Goal: Task Accomplishment & Management: Use online tool/utility

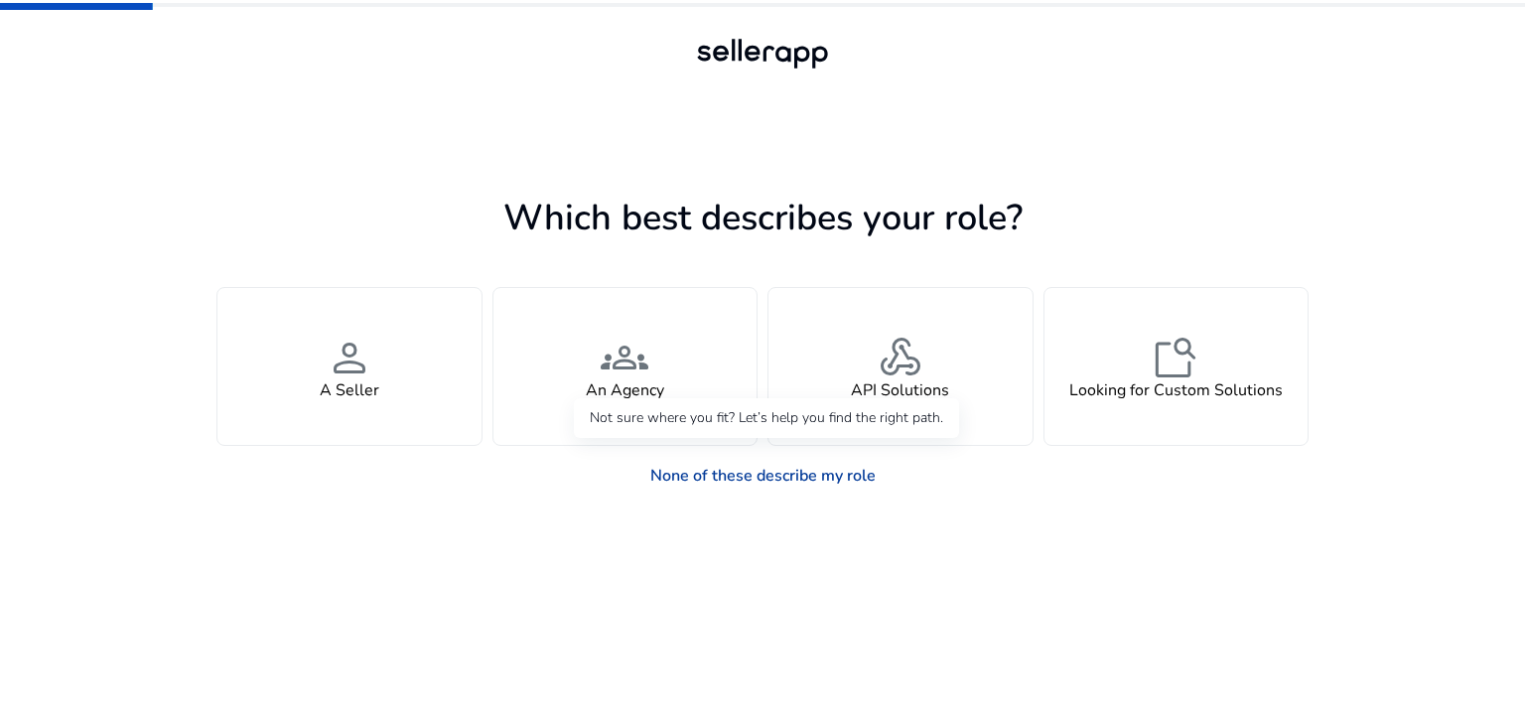
click at [818, 474] on link "None of these describe my role" at bounding box center [762, 476] width 257 height 40
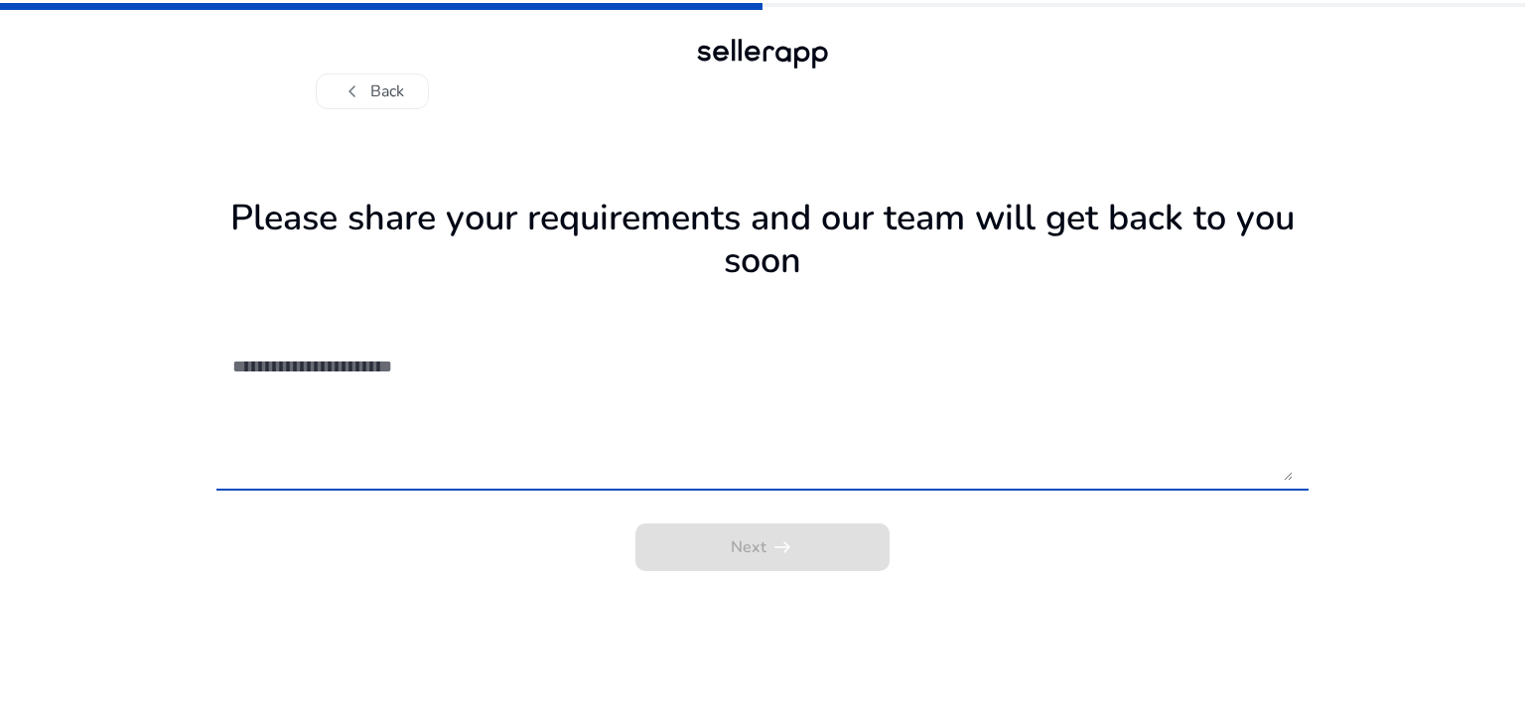
click at [341, 450] on textarea at bounding box center [762, 410] width 1060 height 141
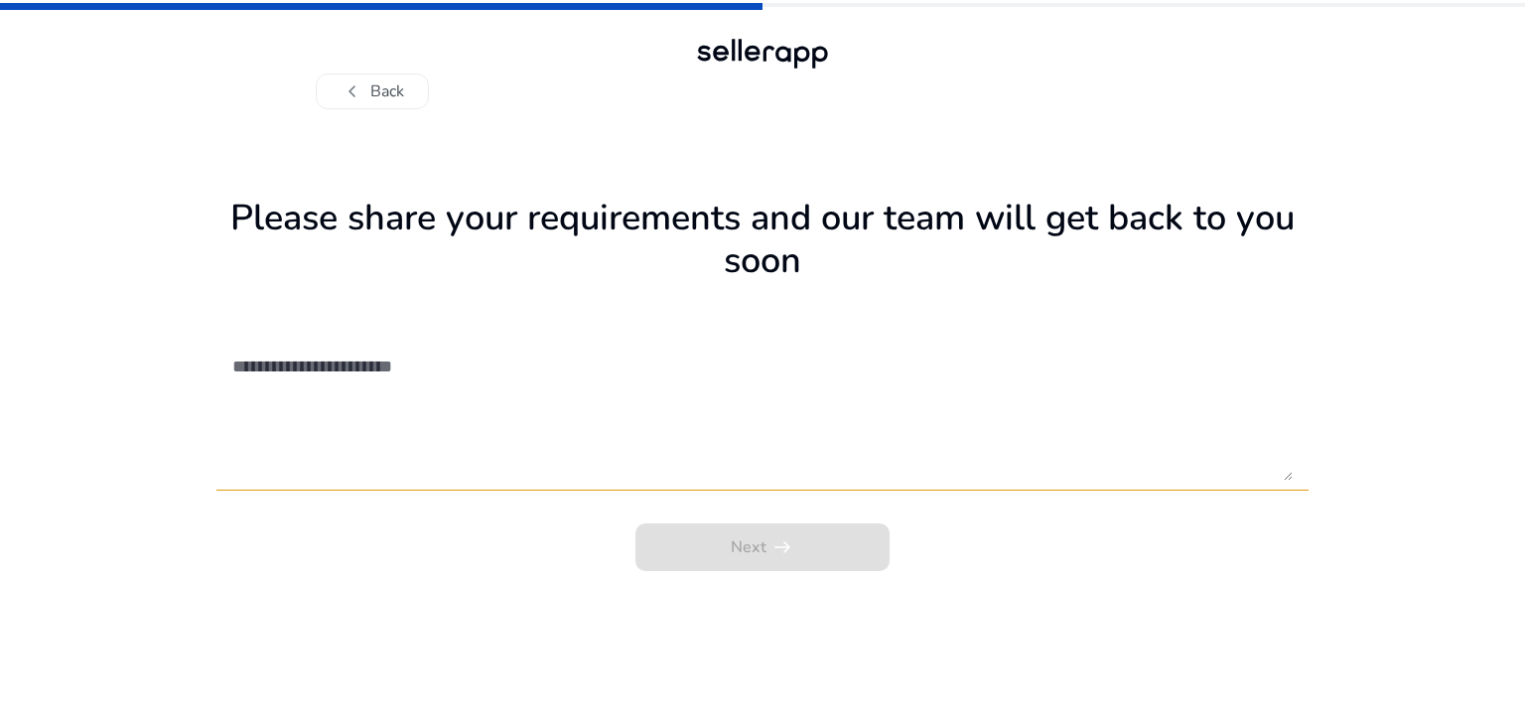
click at [315, 437] on textarea at bounding box center [762, 410] width 1060 height 141
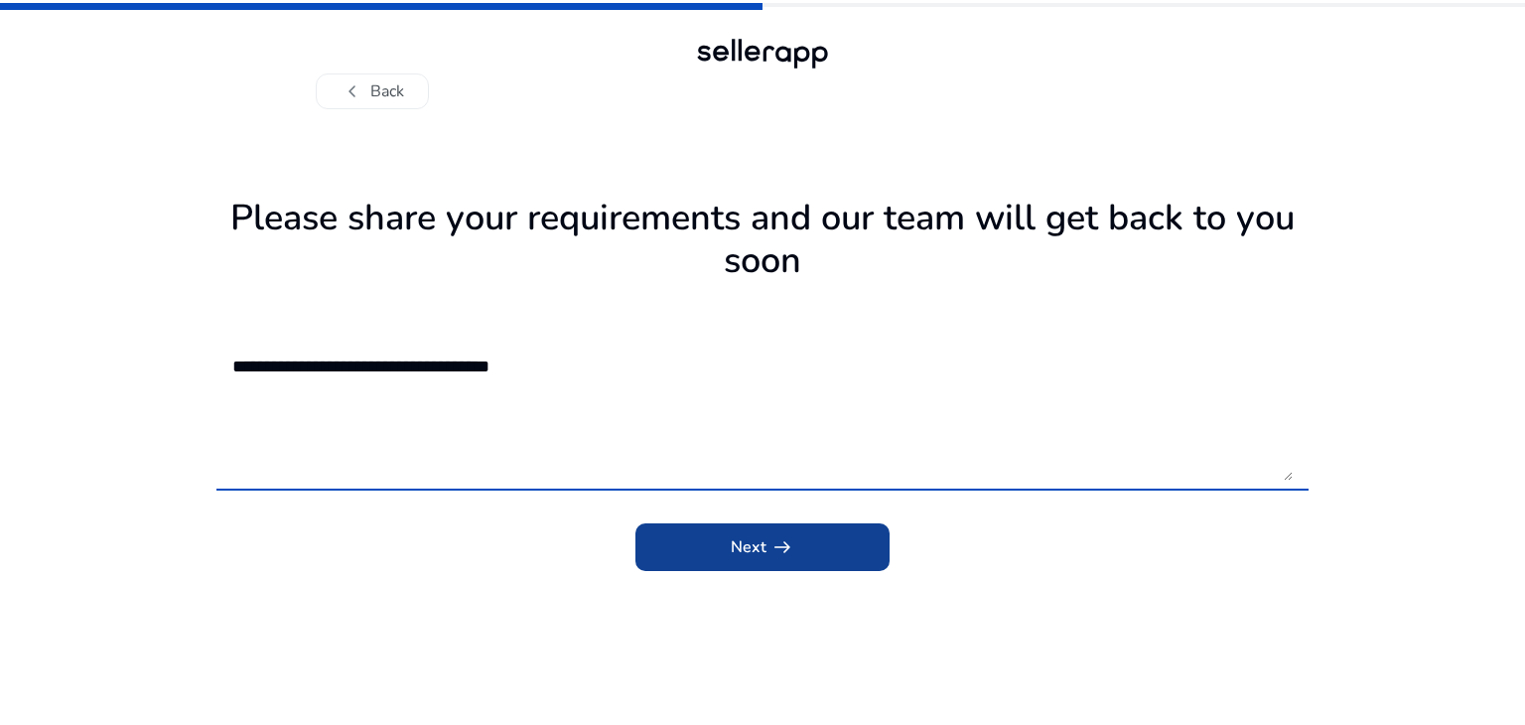
type textarea "**********"
click at [817, 557] on span "submit" at bounding box center [762, 547] width 254 height 48
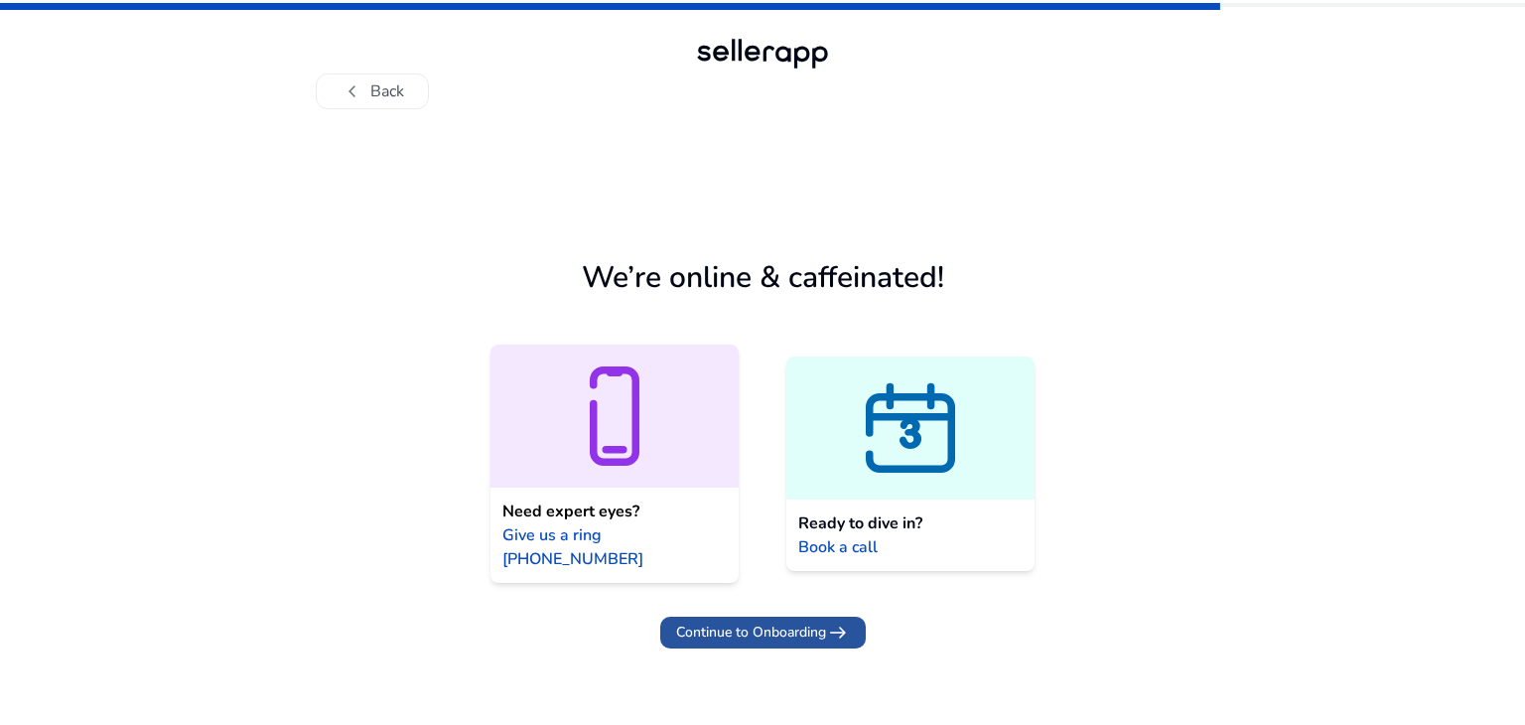
click at [817, 621] on span "Continue to Onboarding" at bounding box center [751, 631] width 150 height 21
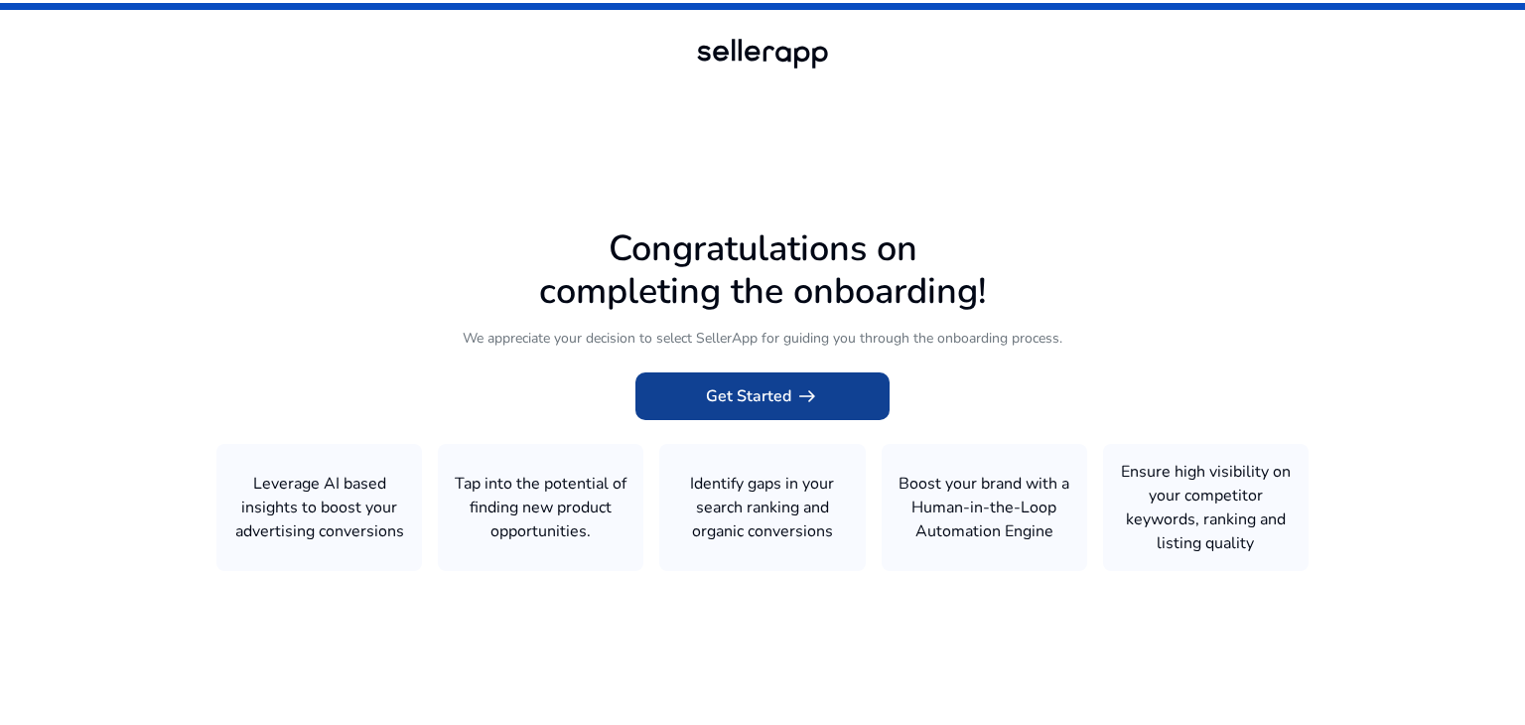
click at [780, 406] on span "Get Started arrow_right_alt" at bounding box center [762, 396] width 113 height 24
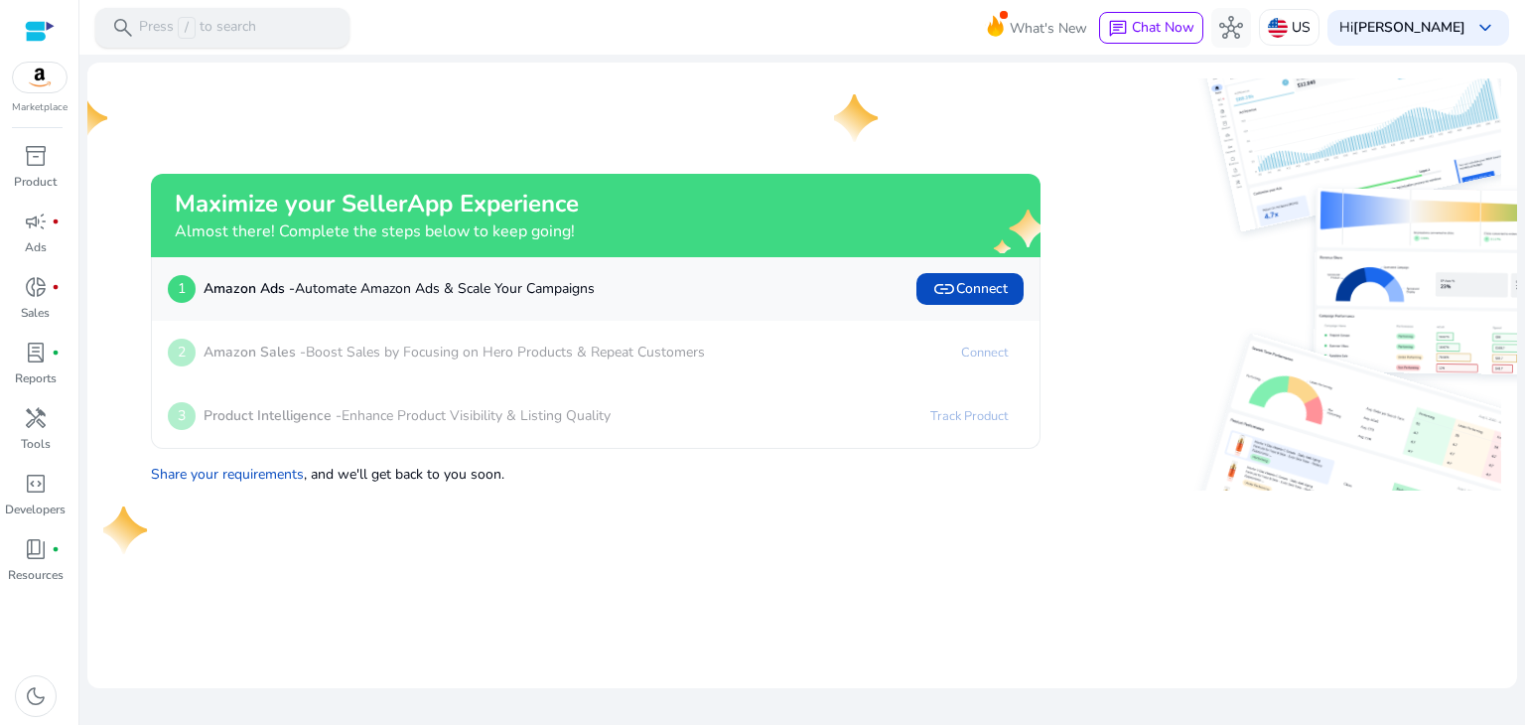
click at [213, 21] on p "Press / to search" at bounding box center [197, 28] width 117 height 22
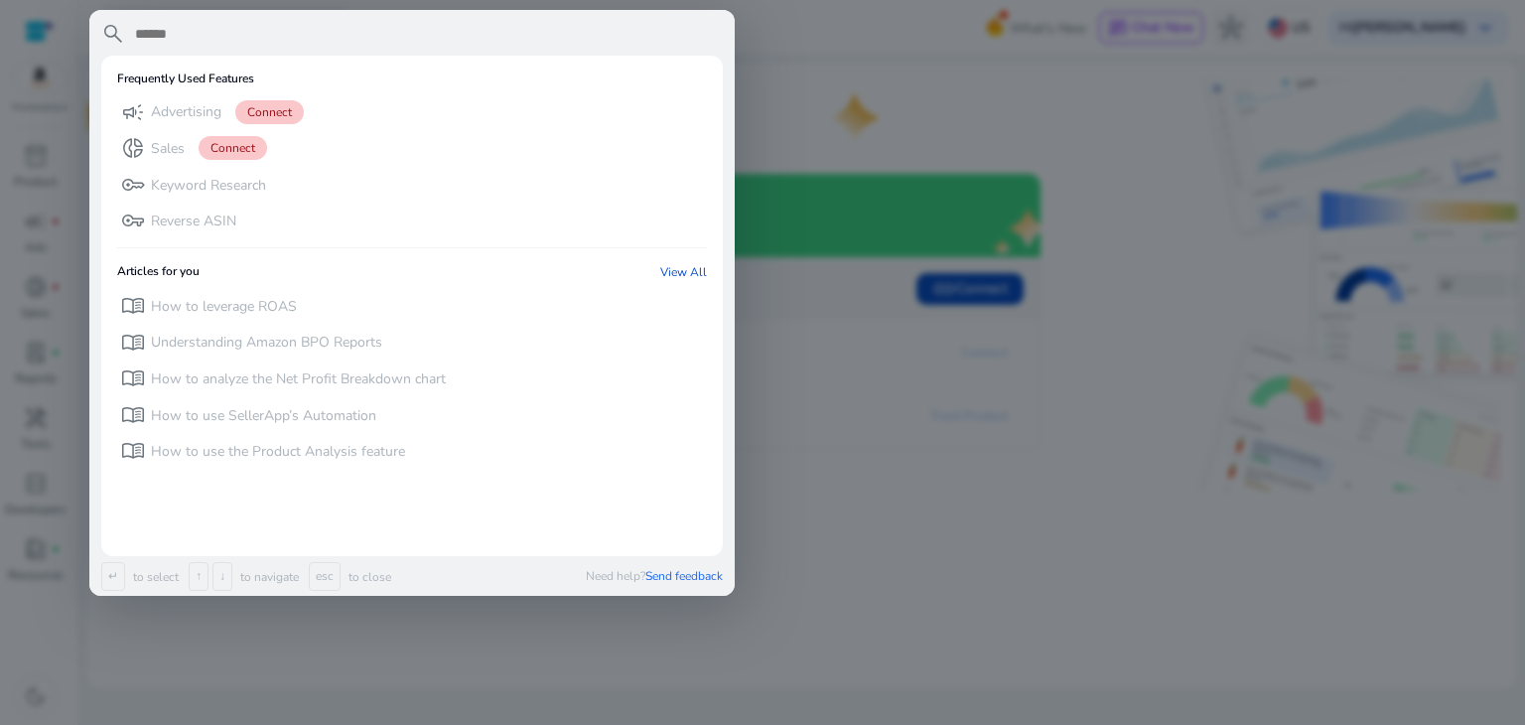
click at [209, 37] on input "text" at bounding box center [428, 34] width 590 height 24
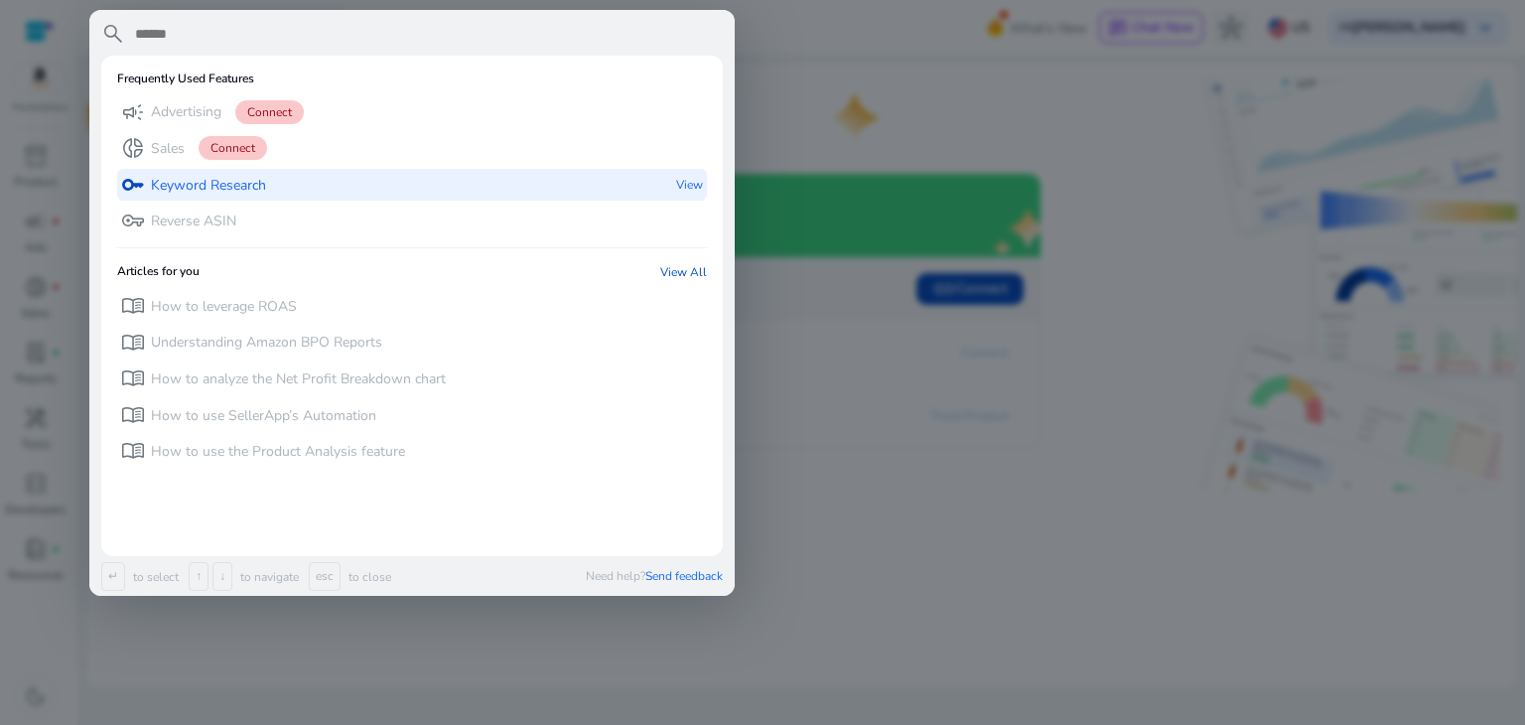
click at [169, 180] on p "Keyword Research" at bounding box center [208, 186] width 115 height 20
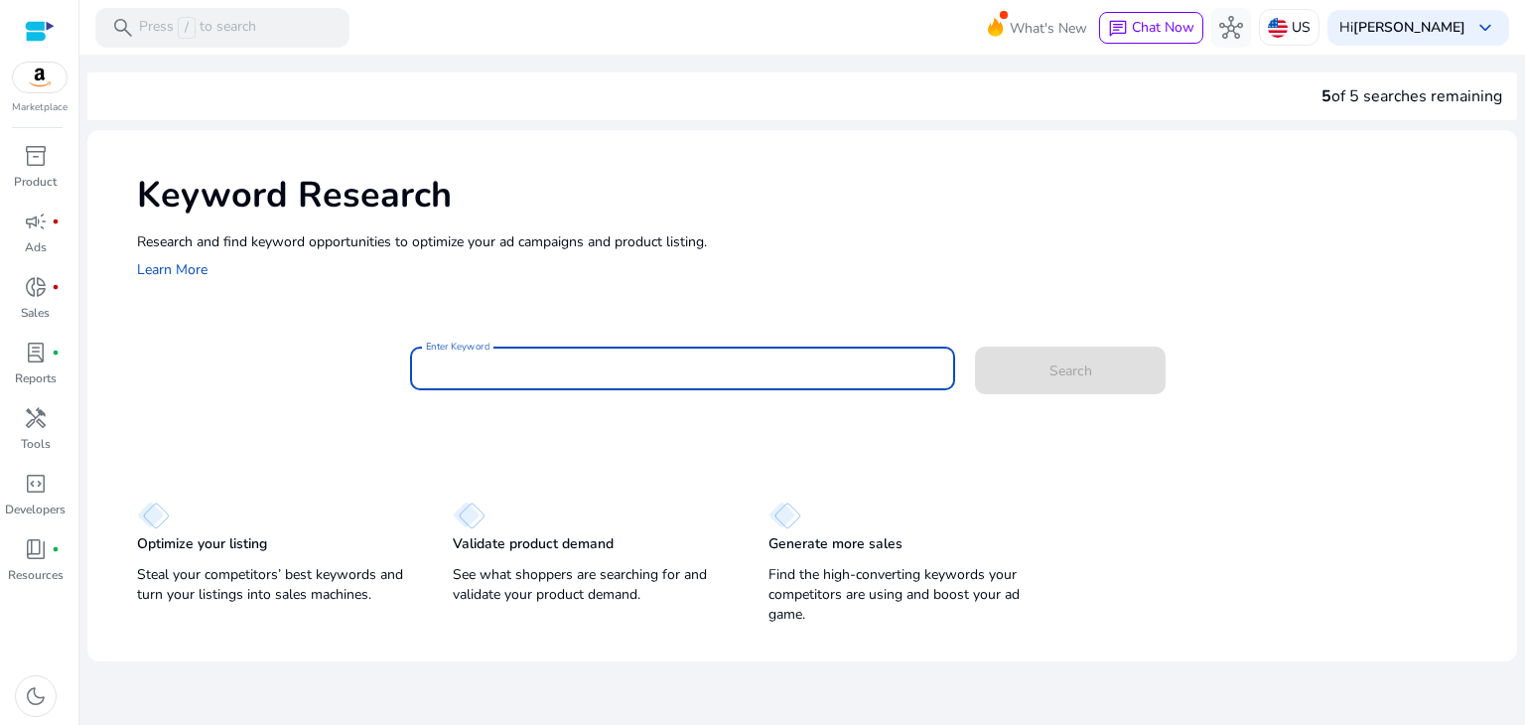
click at [488, 370] on input "Enter Keyword" at bounding box center [683, 368] width 514 height 22
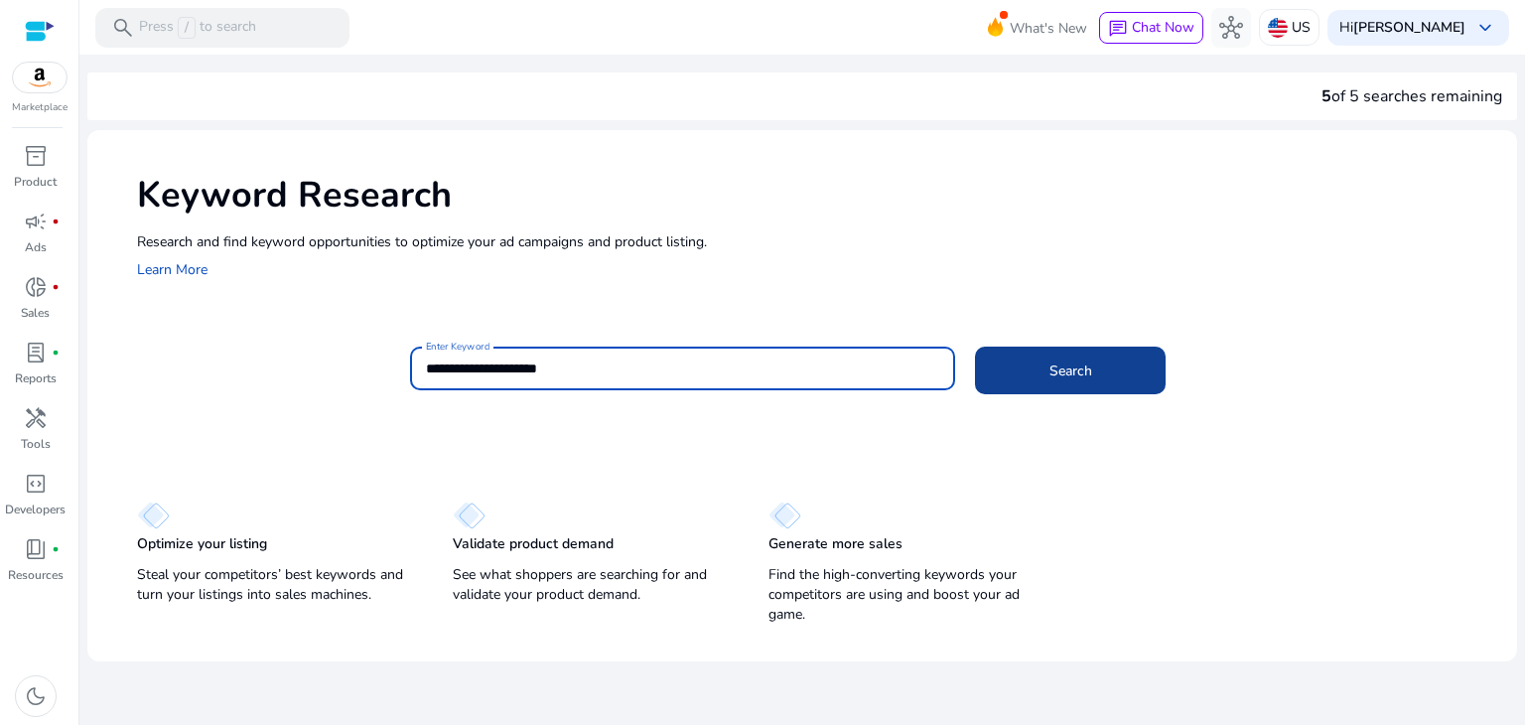
type input "**********"
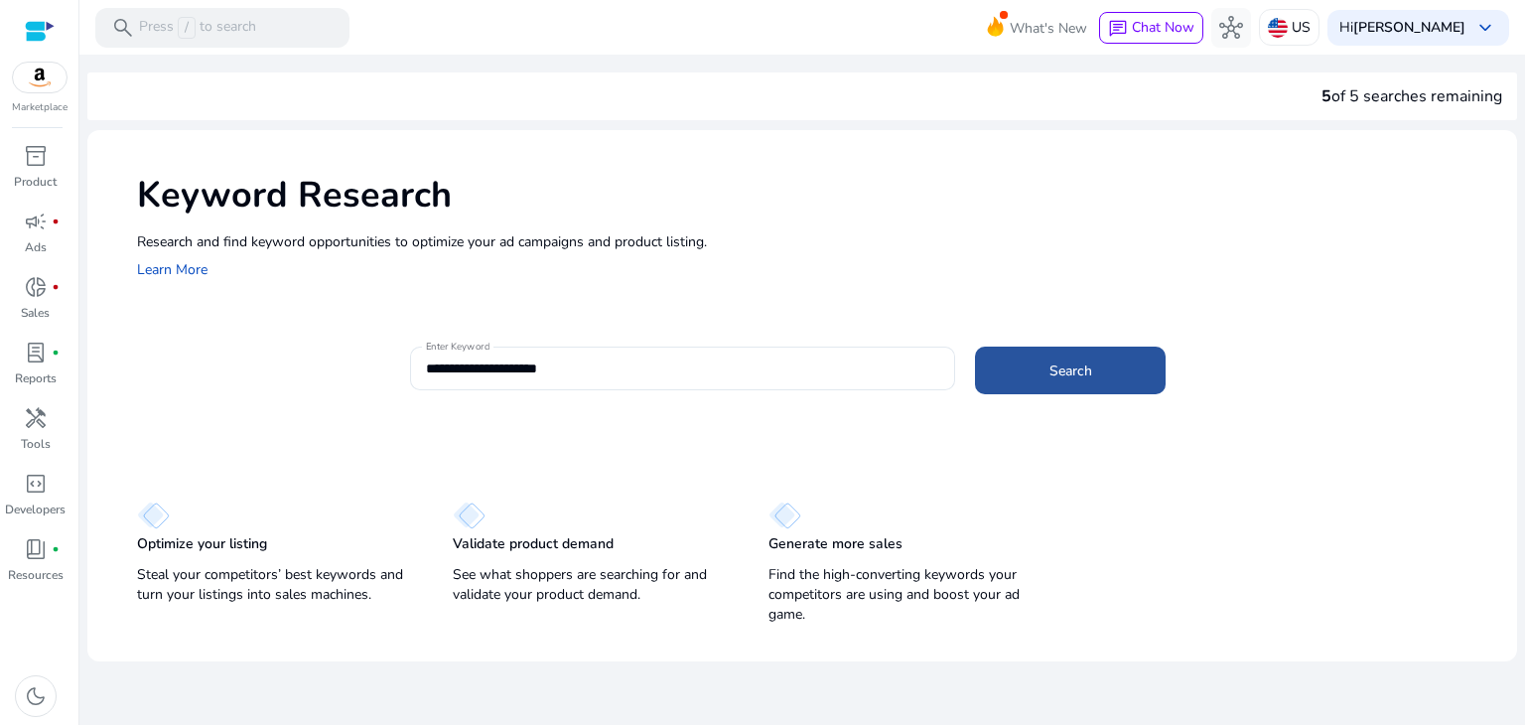
click at [1039, 377] on span at bounding box center [1070, 370] width 191 height 48
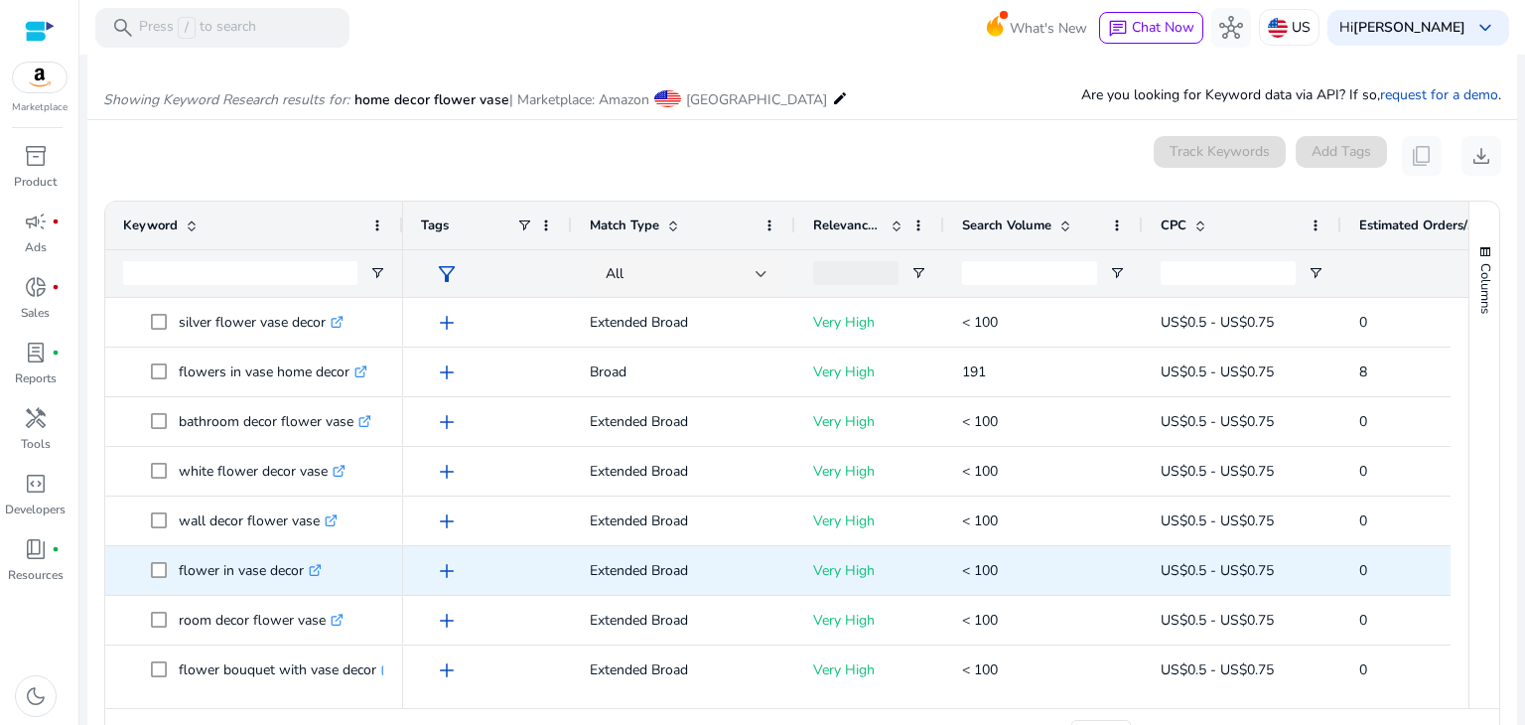
scroll to position [984, 0]
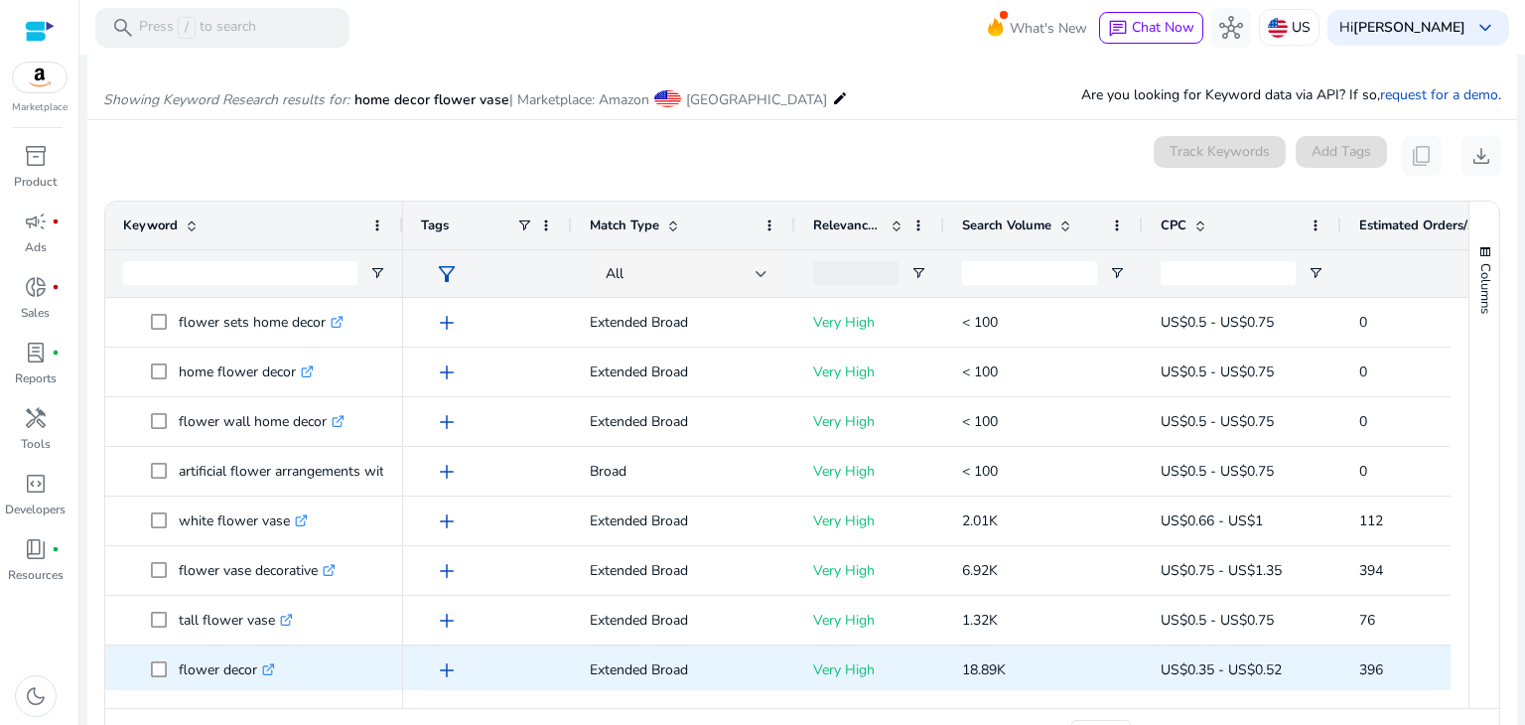
click at [275, 672] on icon ".st0{fill:#2c8af8}" at bounding box center [268, 669] width 13 height 13
